Goal: Information Seeking & Learning: Learn about a topic

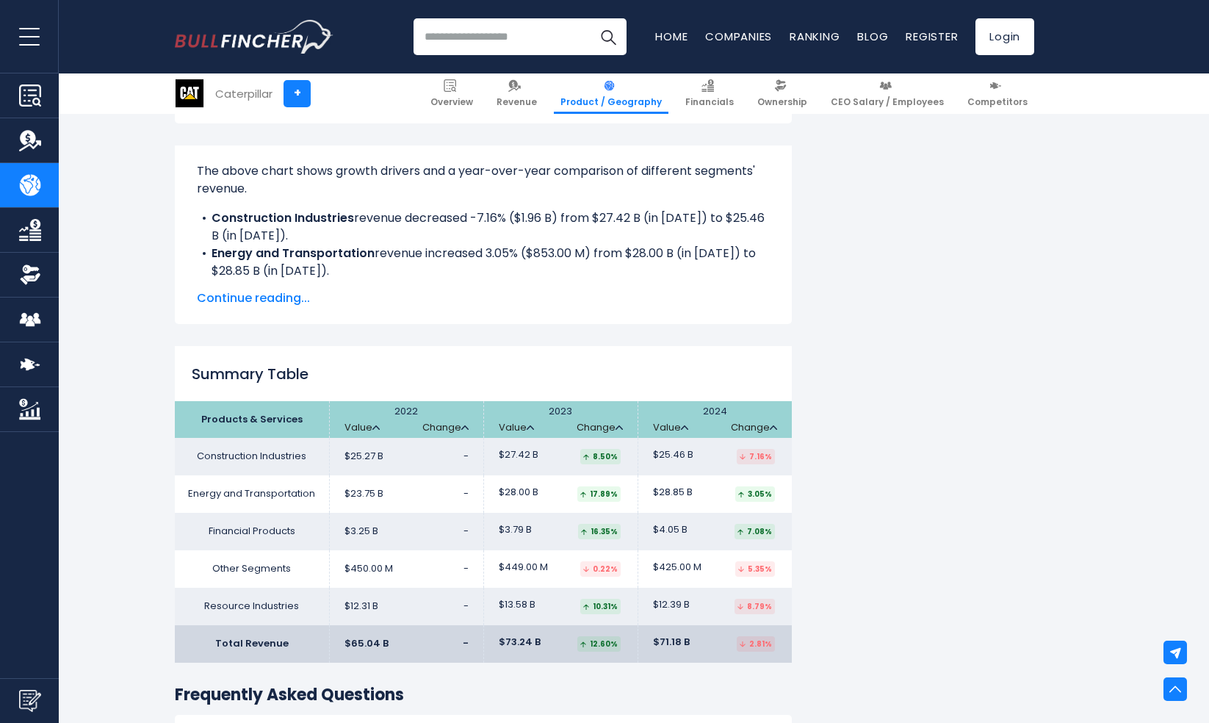
scroll to position [1207, 0]
click at [919, 91] on link "CEO Salary / Employees" at bounding box center [887, 93] width 126 height 40
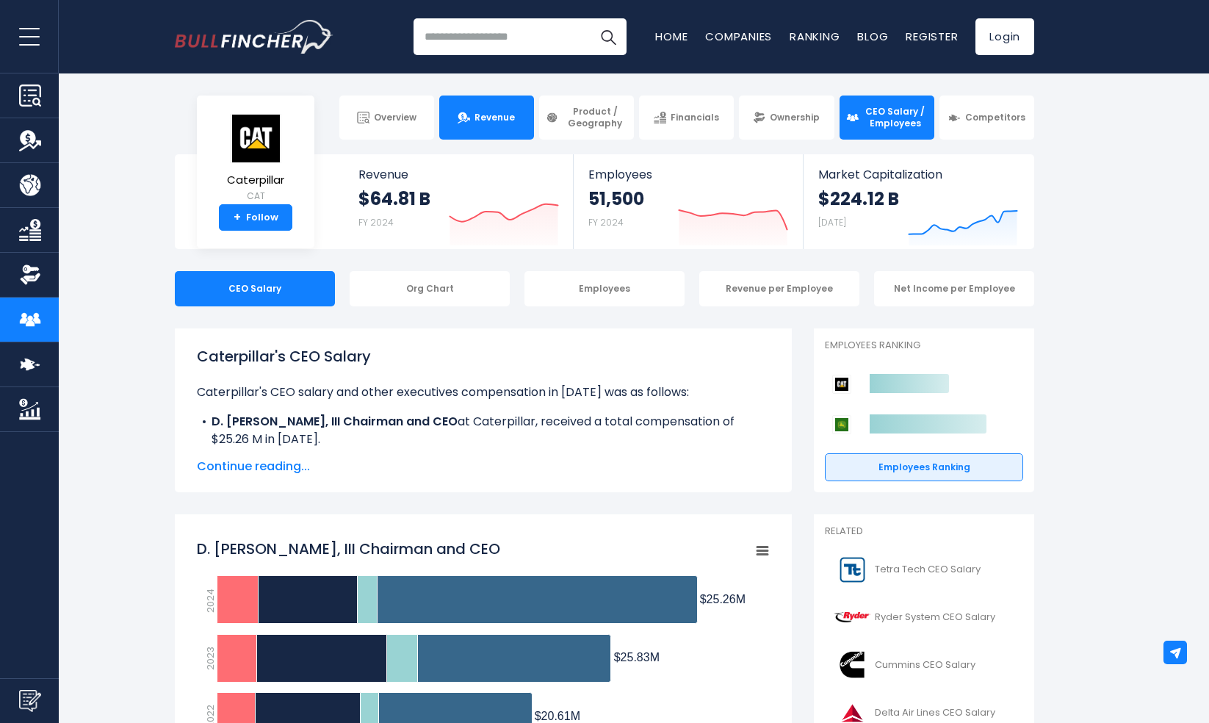
click at [513, 125] on link "Revenue" at bounding box center [486, 117] width 95 height 44
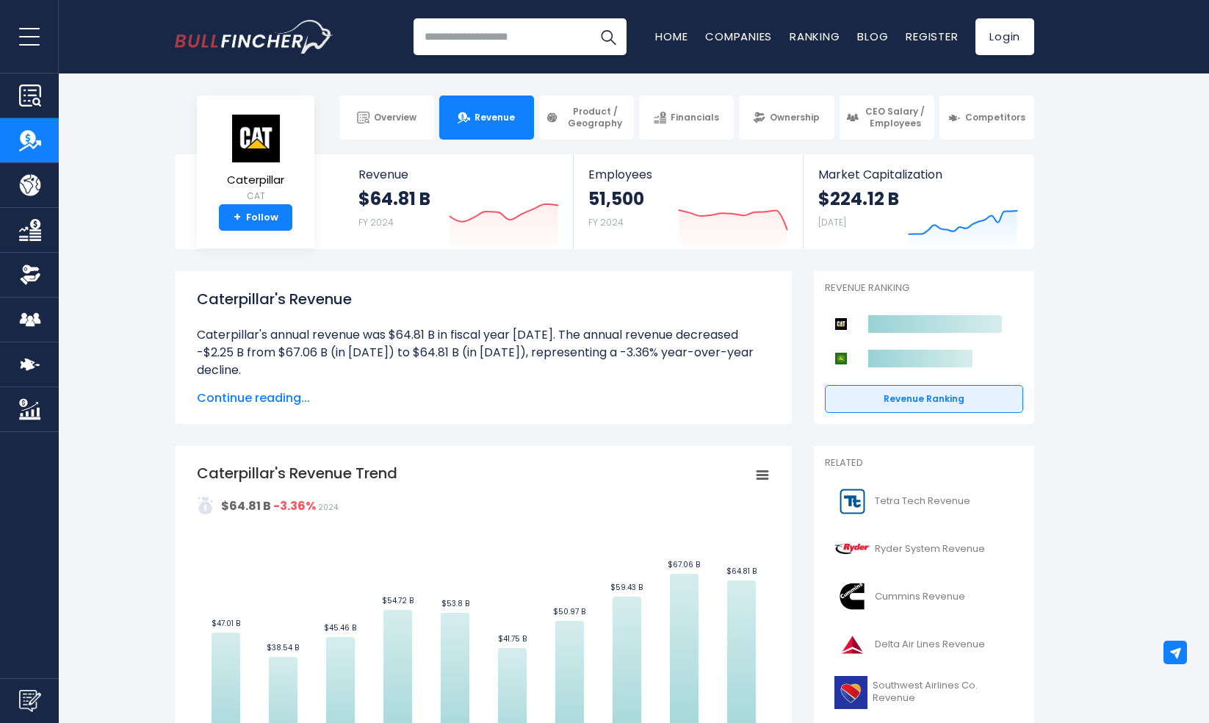
click at [280, 398] on span "Continue reading..." at bounding box center [483, 398] width 573 height 18
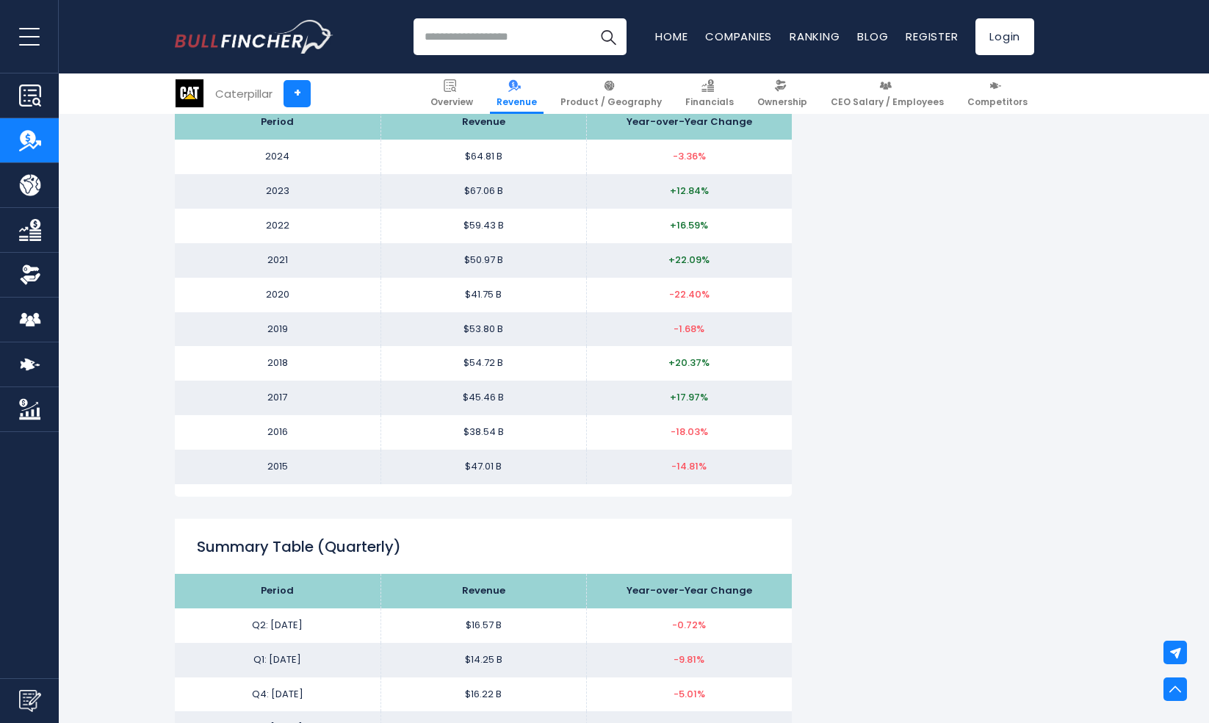
scroll to position [1826, 0]
